Goal: Information Seeking & Learning: Learn about a topic

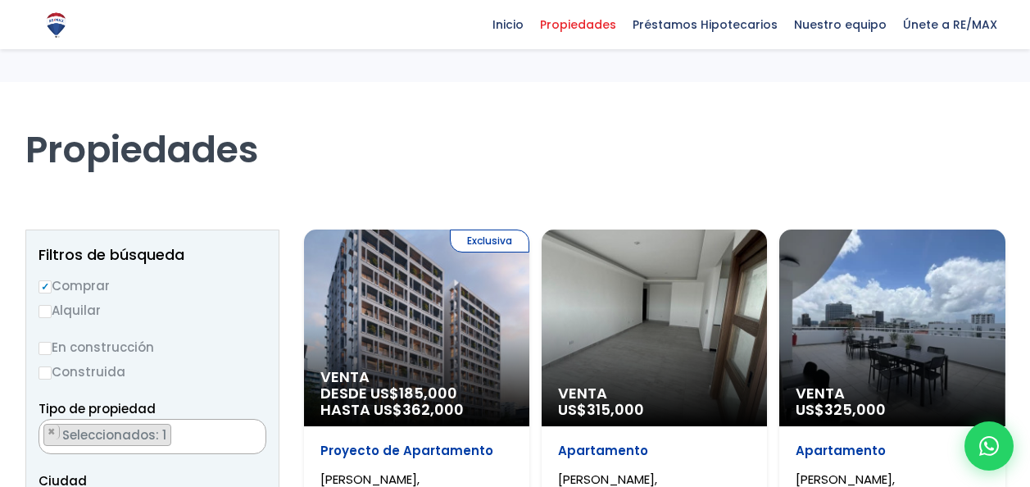
select select "155"
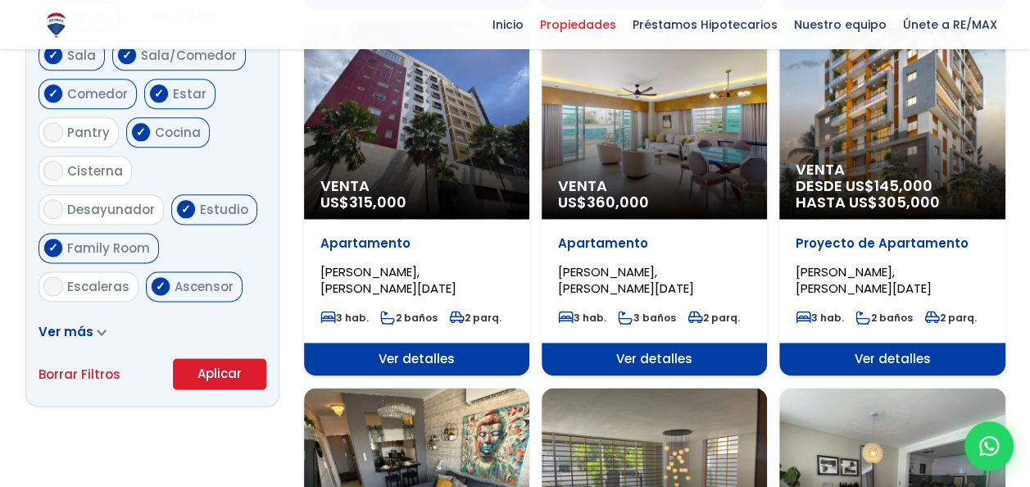
scroll to position [941, 0]
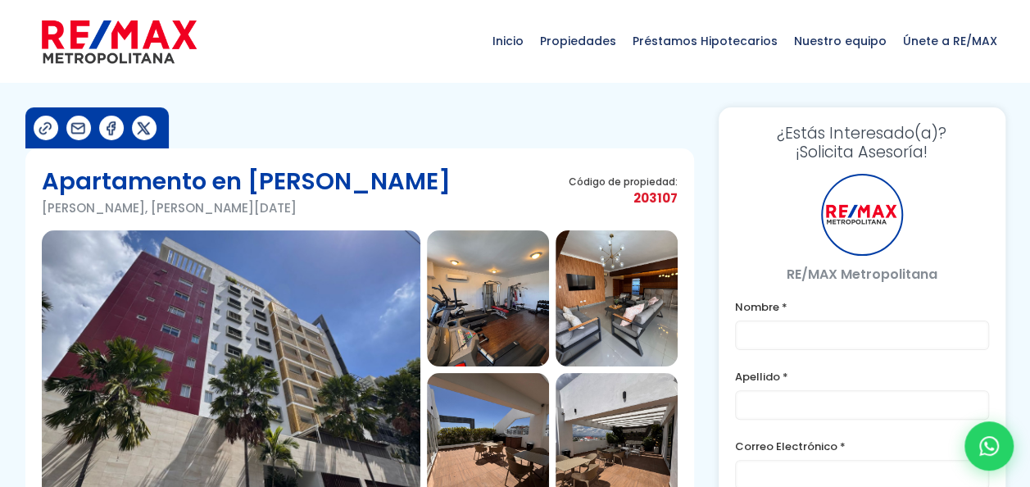
type input "[PERSON_NAME]"
type input "[PERSON_NAME][EMAIL_ADDRESS][DOMAIN_NAME]"
type input "8093602622"
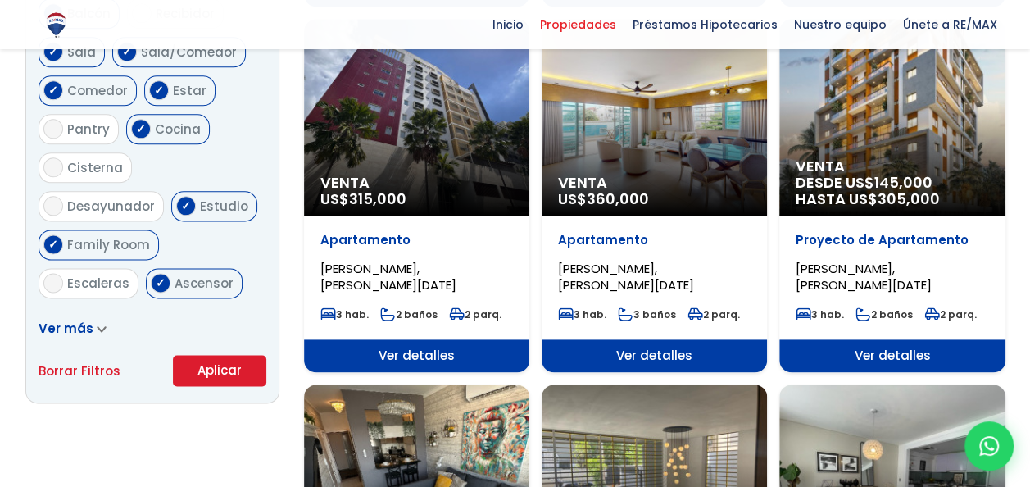
scroll to position [1560, 0]
select select "155"
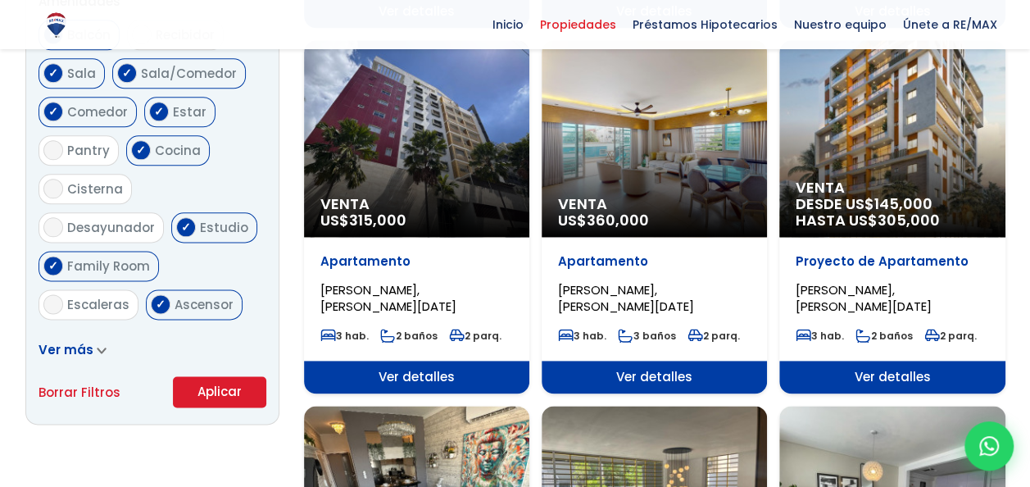
scroll to position [922, 0]
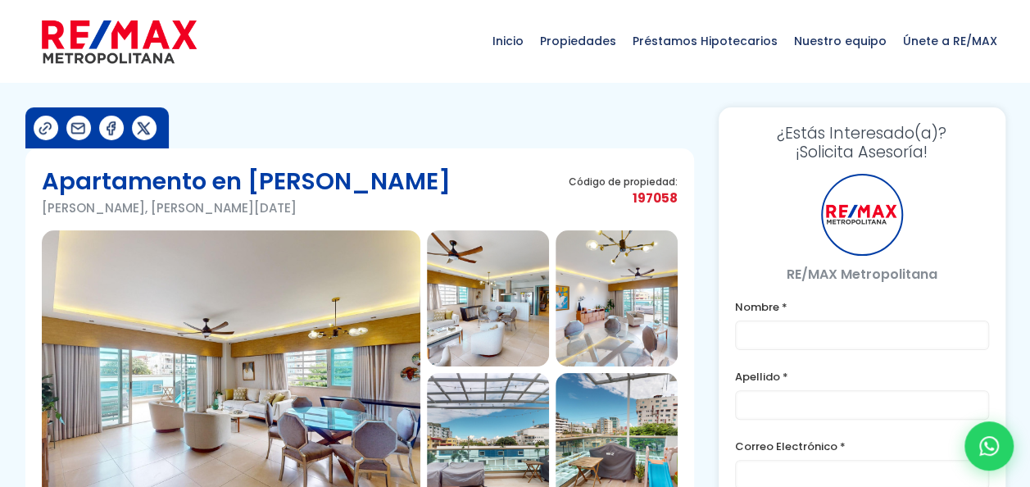
type input "[PERSON_NAME]"
type input "[PERSON_NAME][EMAIL_ADDRESS][DOMAIN_NAME]"
type input "8093602622"
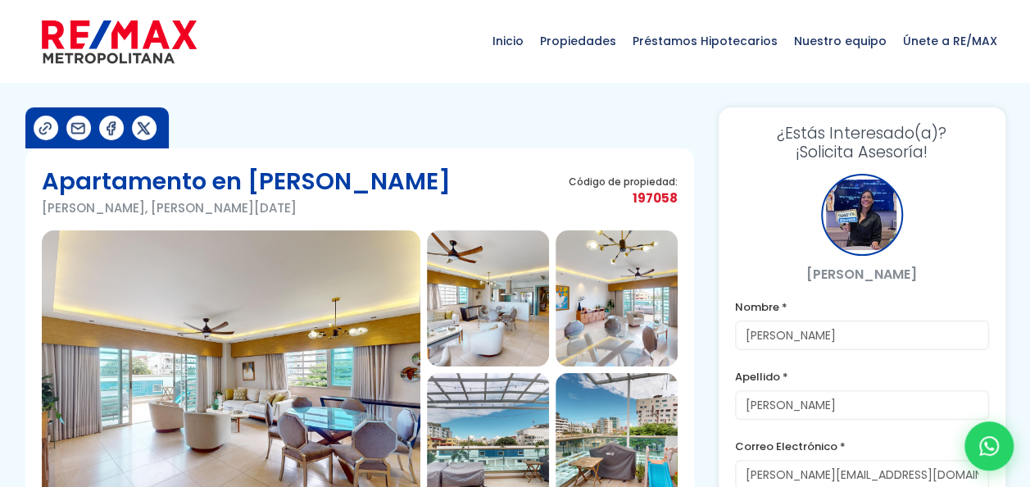
click at [262, 340] on img at bounding box center [231, 369] width 378 height 279
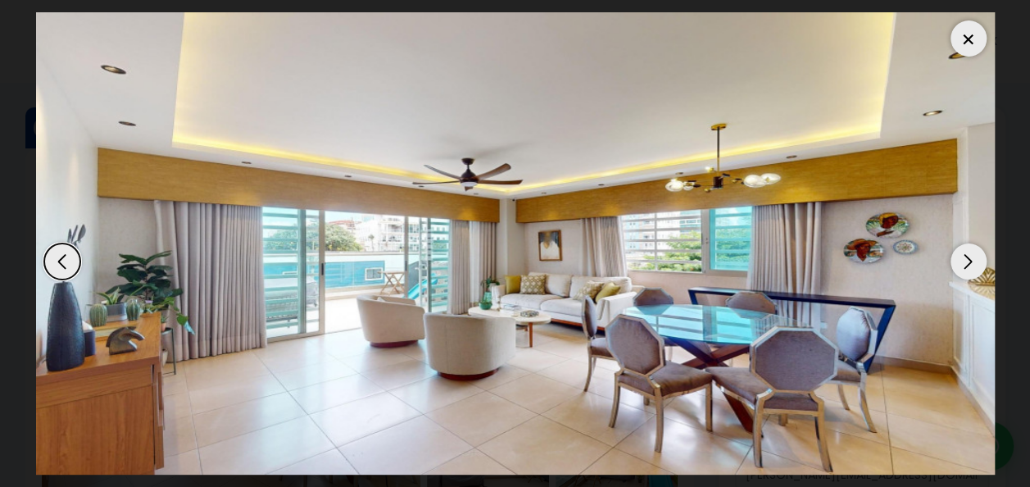
click at [975, 269] on div "Next slide" at bounding box center [968, 261] width 36 height 36
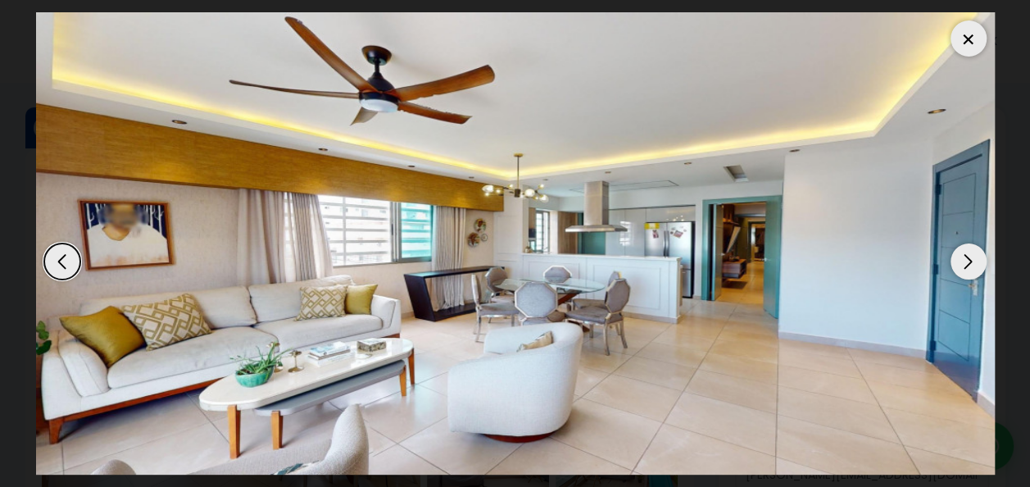
click at [975, 269] on div "Next slide" at bounding box center [968, 261] width 36 height 36
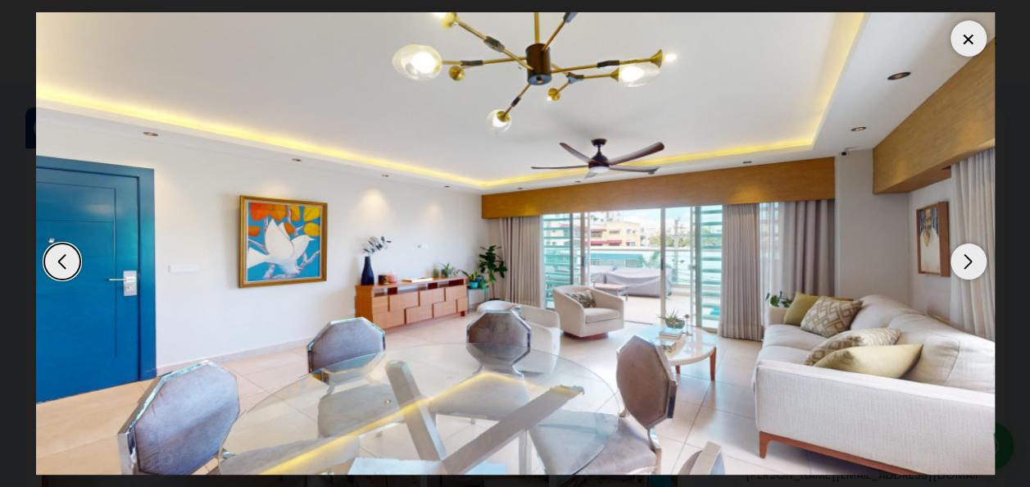
click at [968, 43] on div at bounding box center [968, 38] width 36 height 36
